Goal: Transaction & Acquisition: Purchase product/service

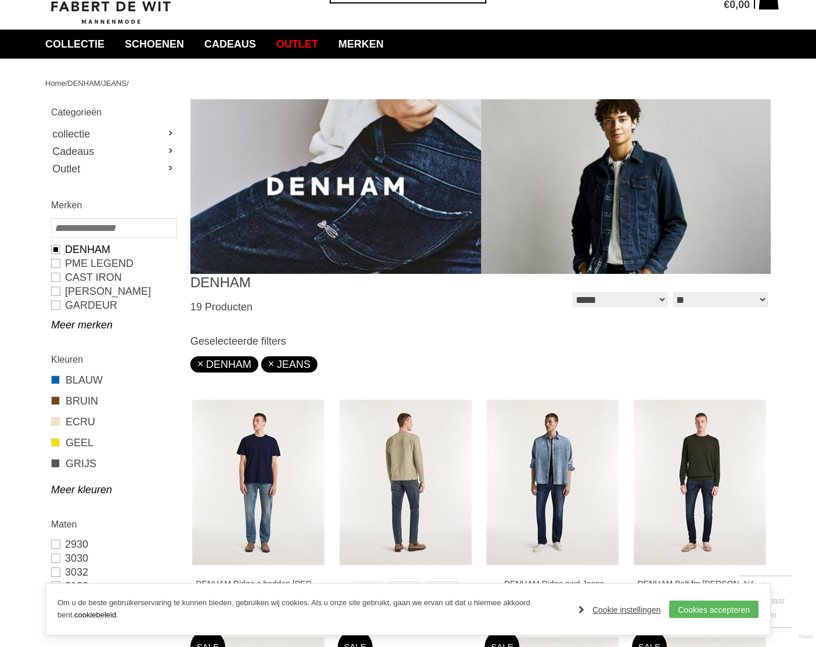
scroll to position [232, 0]
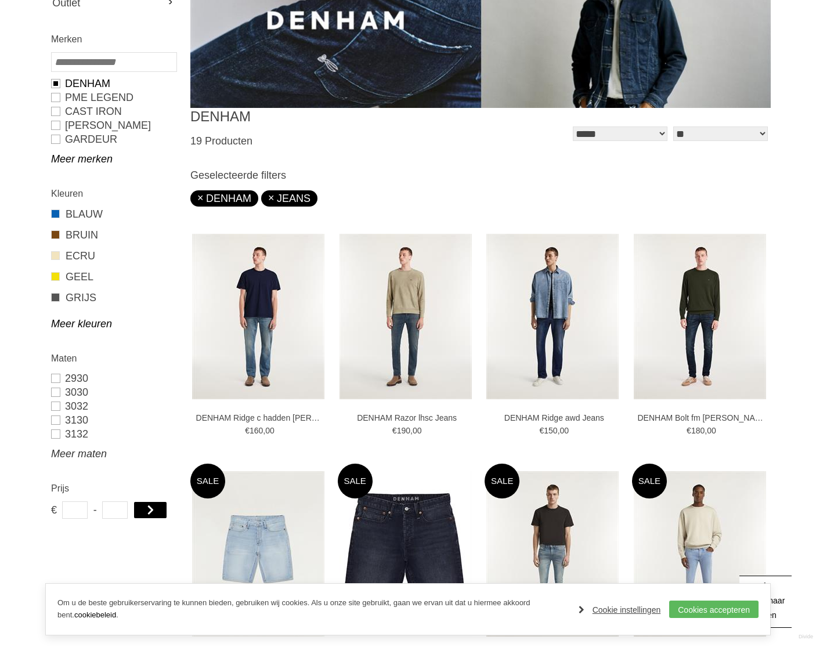
click at [67, 456] on link "Meer maten" at bounding box center [113, 454] width 125 height 14
click at [56, 534] on link "3432" at bounding box center [113, 532] width 125 height 14
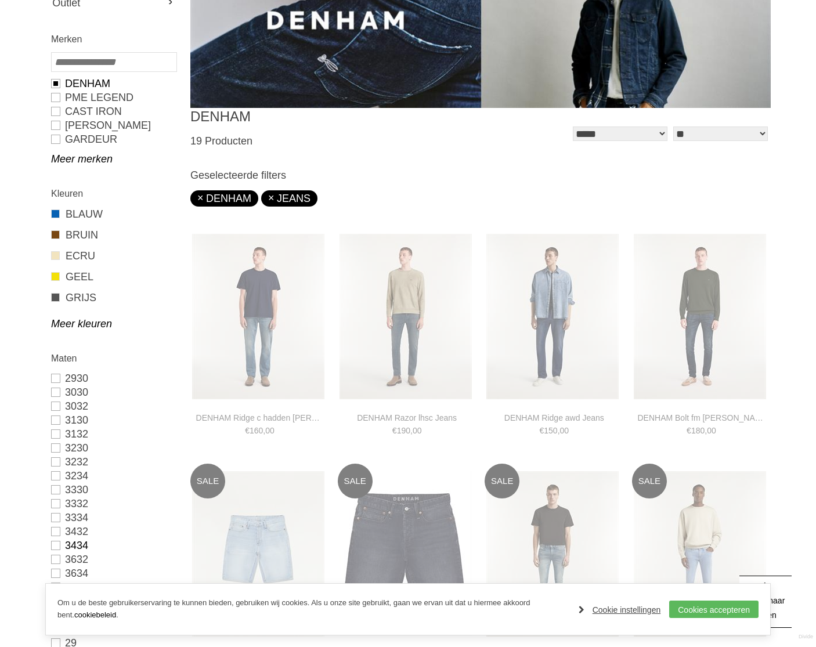
type input "***"
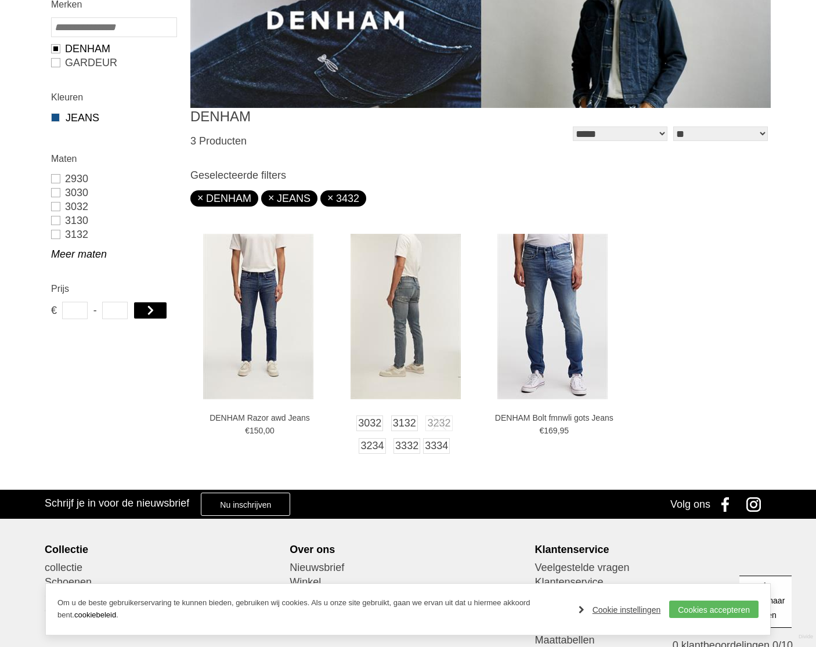
click at [416, 336] on img at bounding box center [406, 317] width 110 height 166
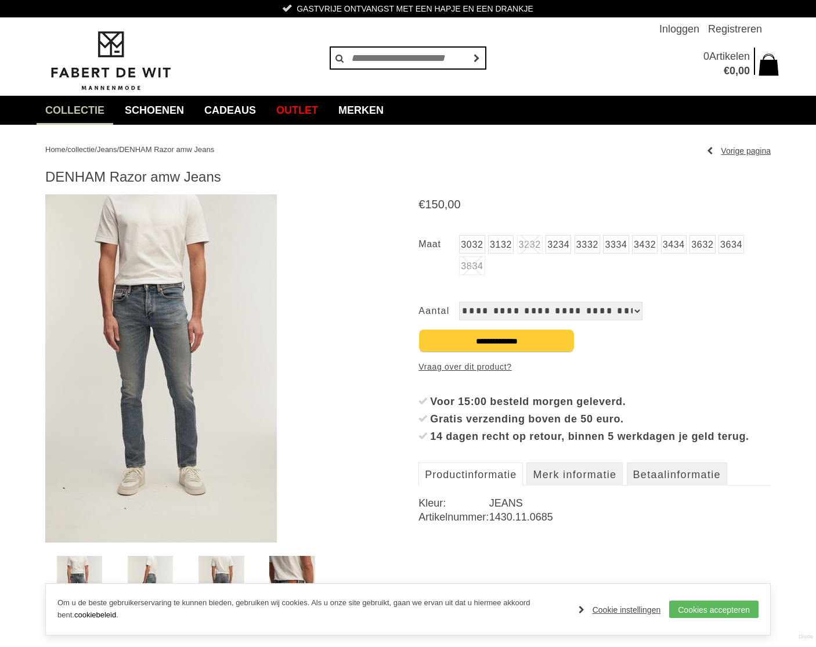
click at [220, 575] on img at bounding box center [221, 590] width 45 height 69
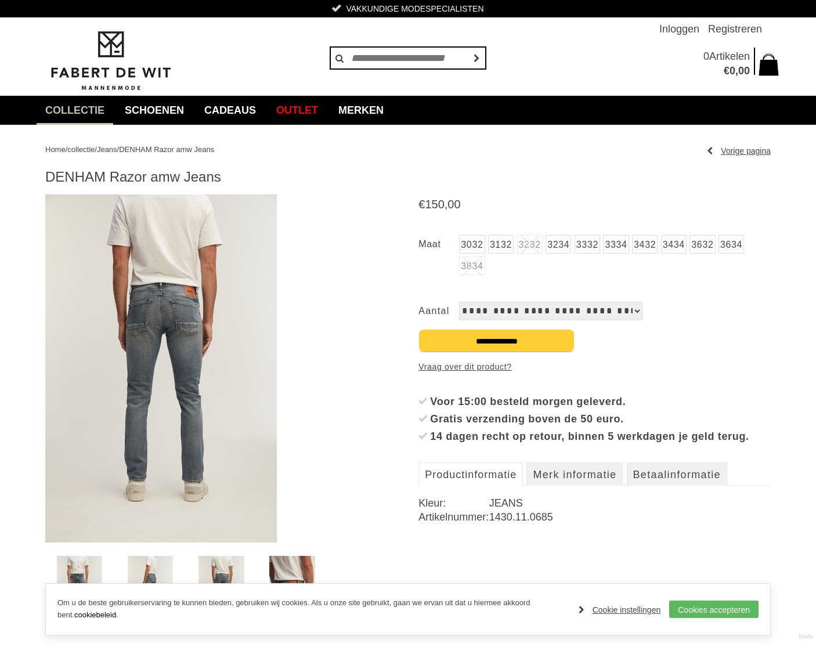
click at [641, 246] on link "3432" at bounding box center [645, 244] width 26 height 19
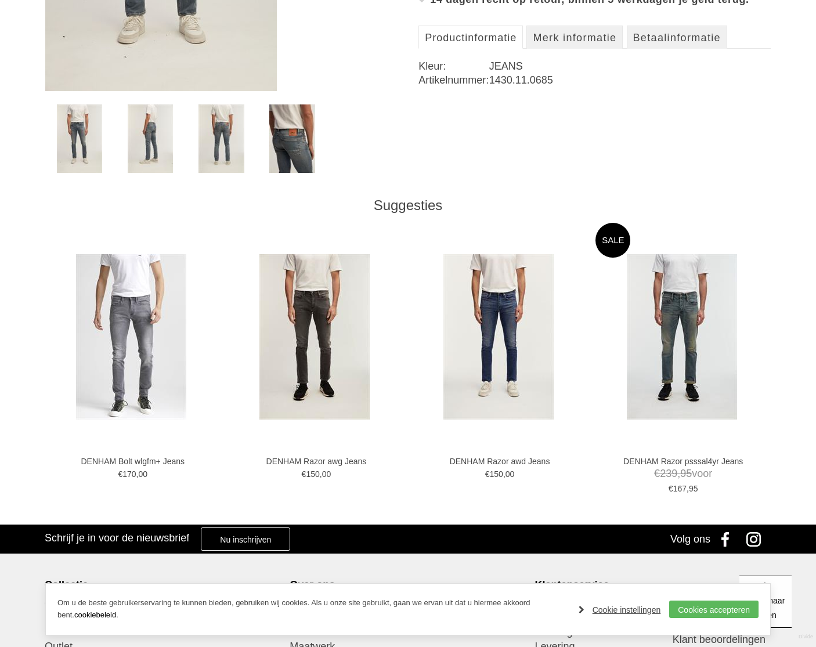
scroll to position [465, 0]
